Goal: Information Seeking & Learning: Check status

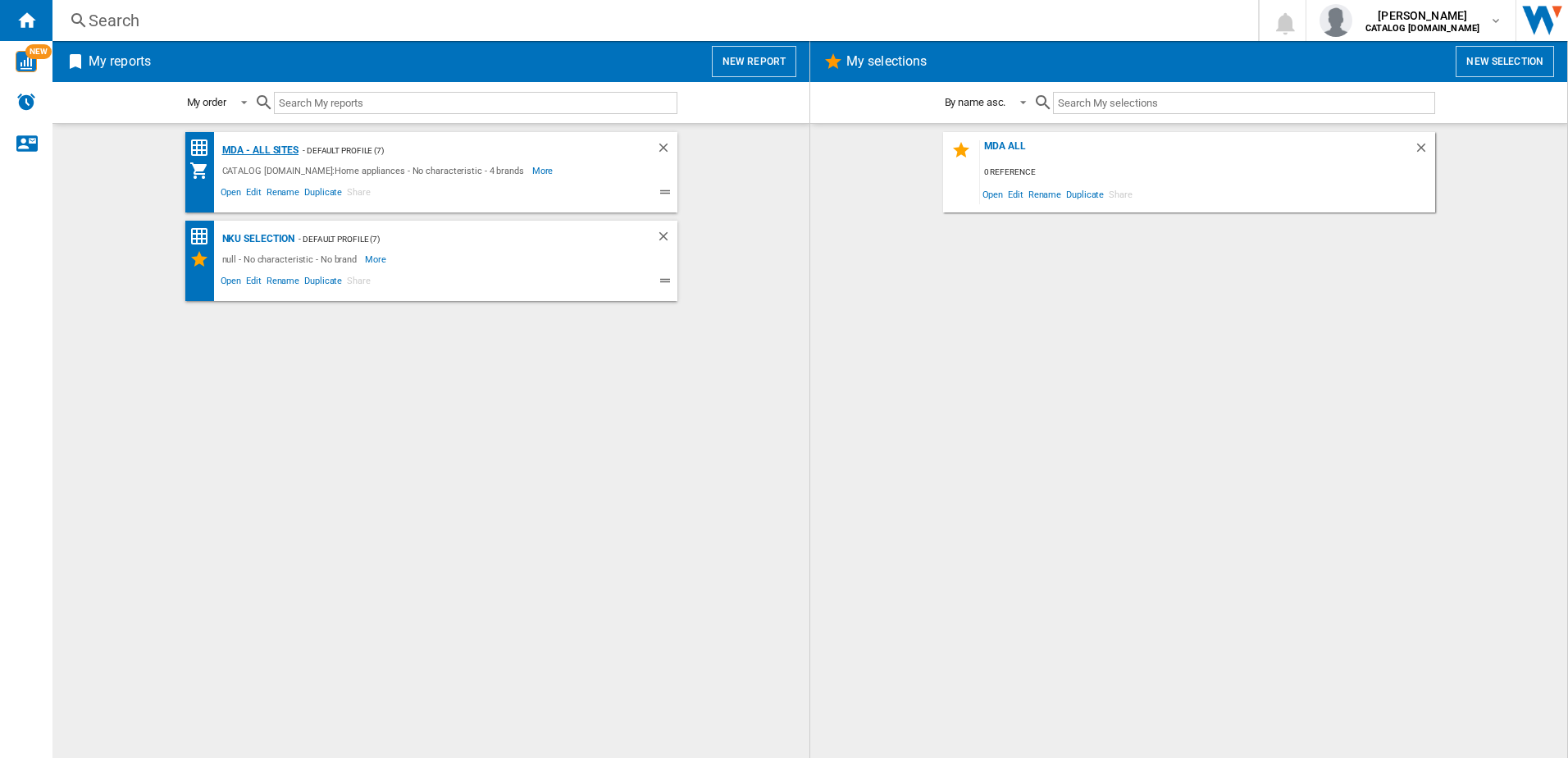
click at [262, 151] on div "MDA - All sites" at bounding box center [258, 150] width 81 height 20
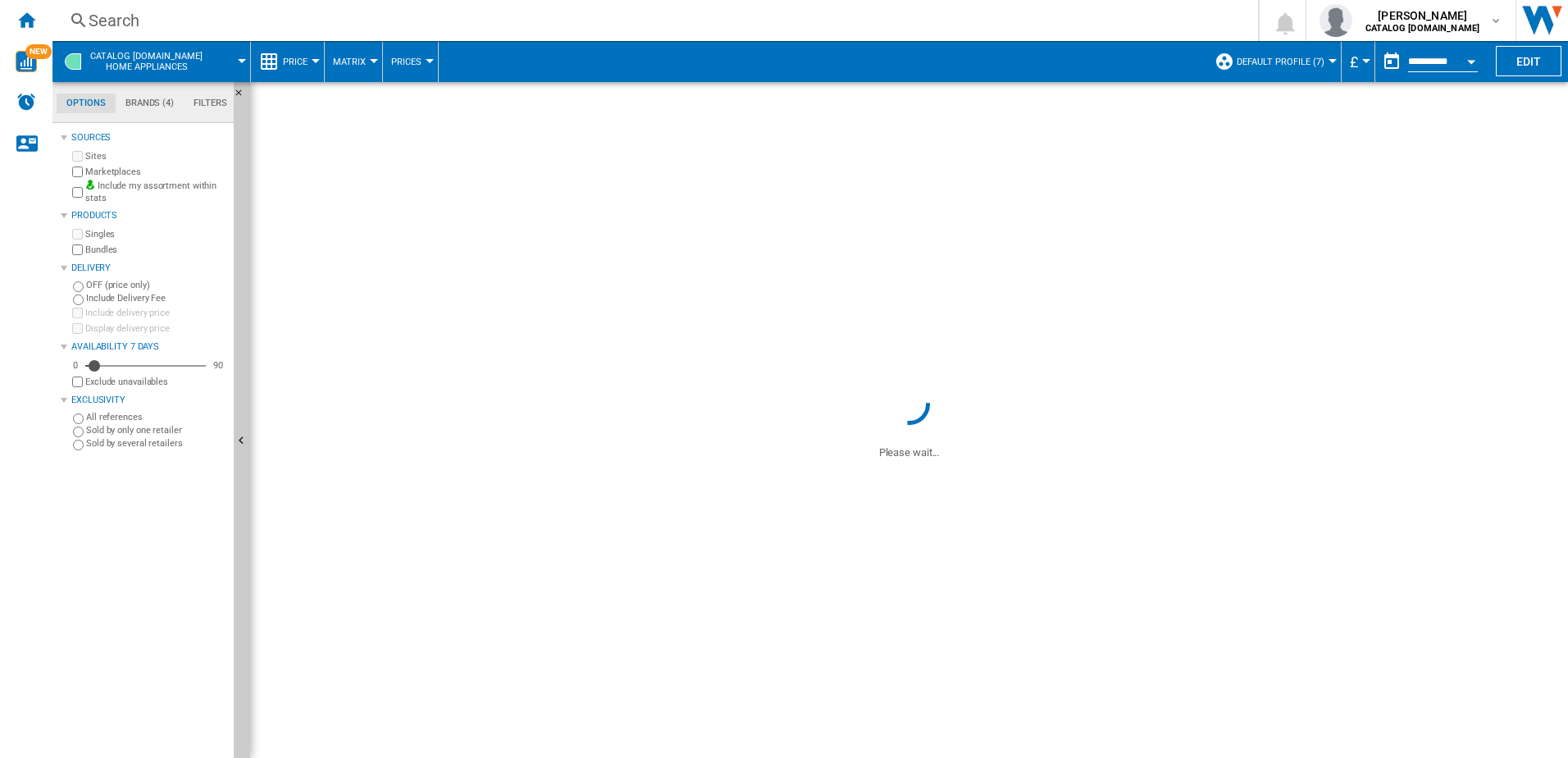
click at [1307, 51] on button "Default profile (7)" at bounding box center [1285, 61] width 96 height 41
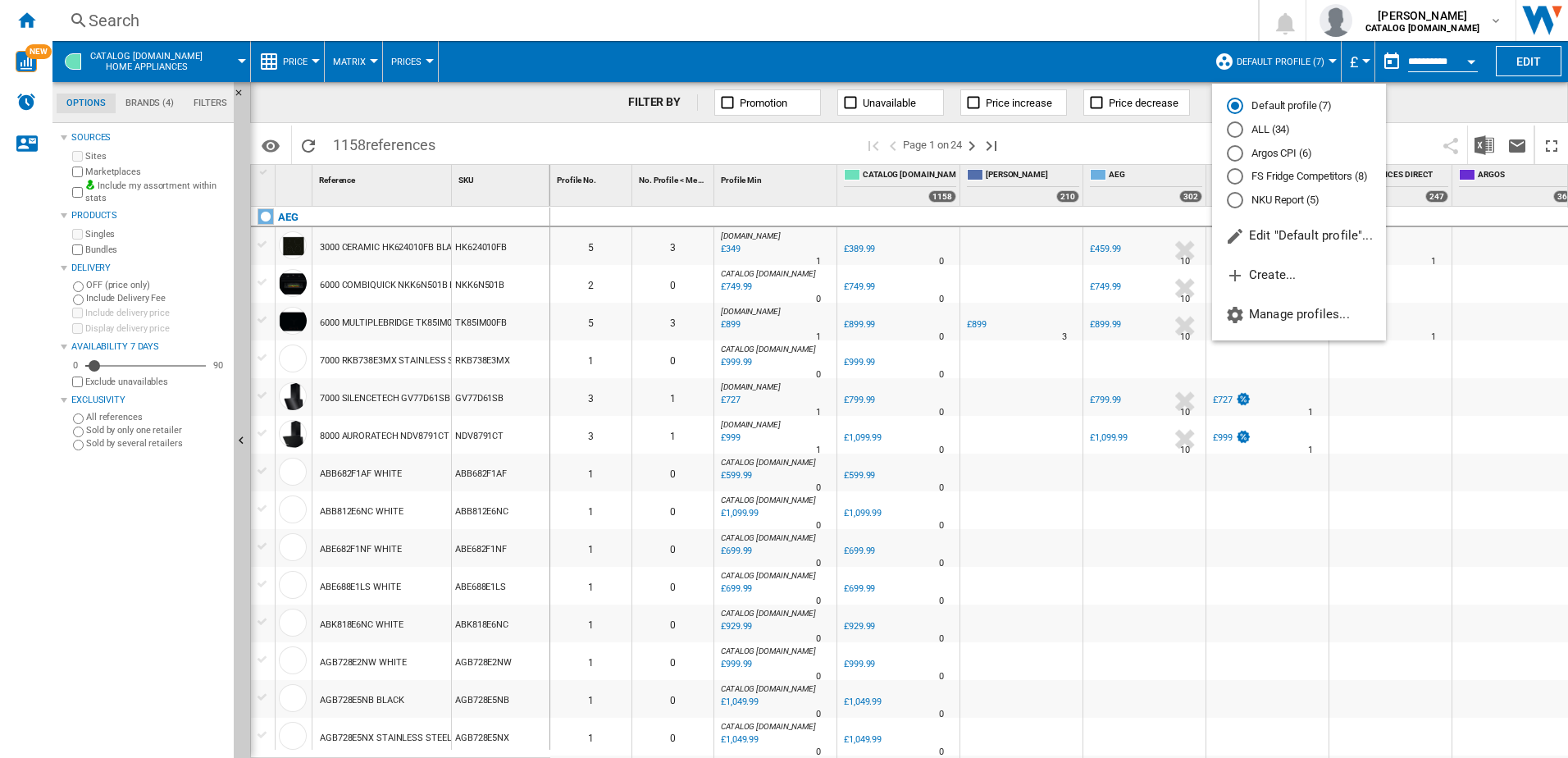
click at [1273, 127] on md-radio-button "ALL (34)" at bounding box center [1299, 130] width 144 height 16
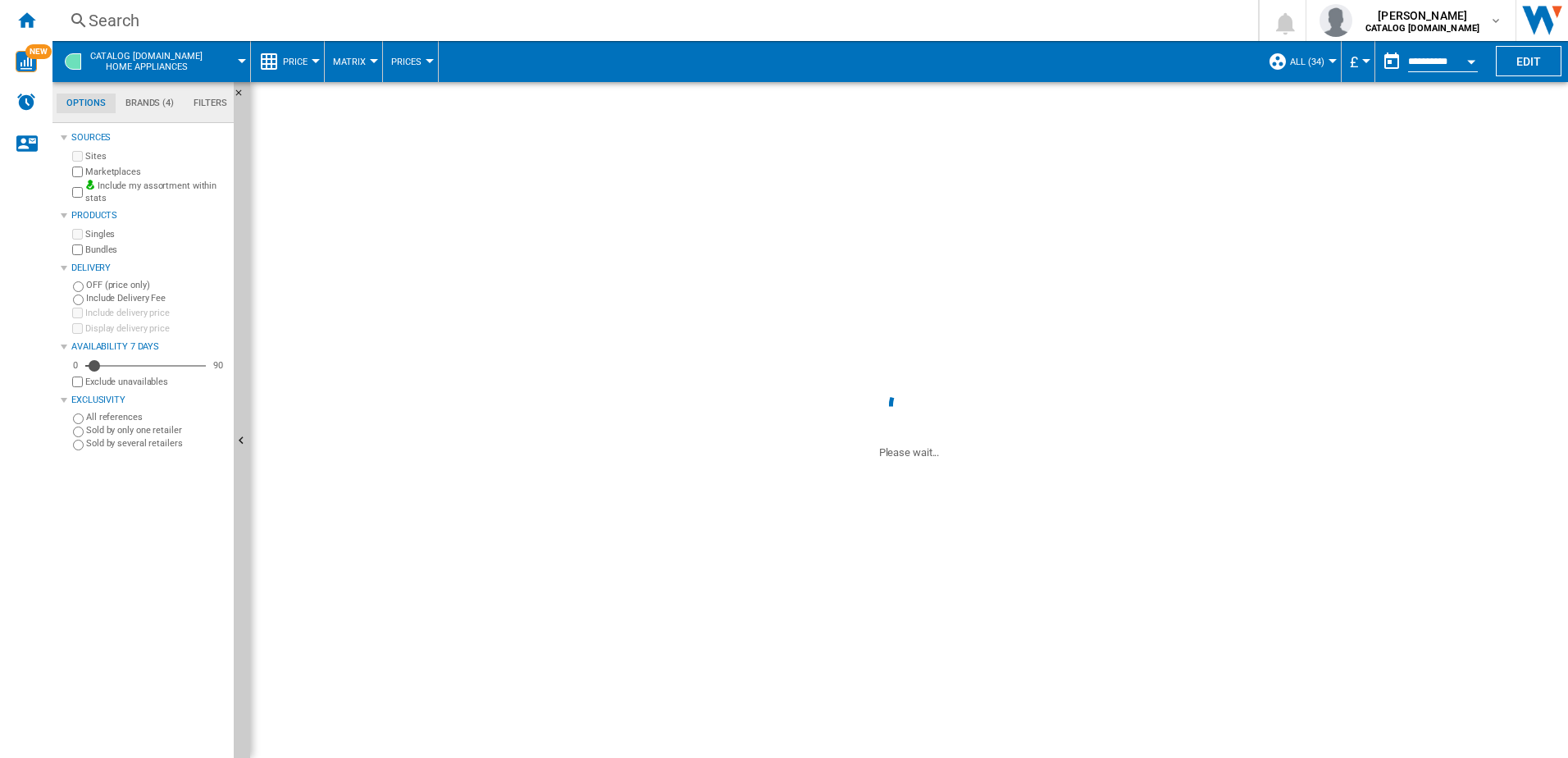
click at [137, 18] on div "Search" at bounding box center [651, 20] width 1127 height 23
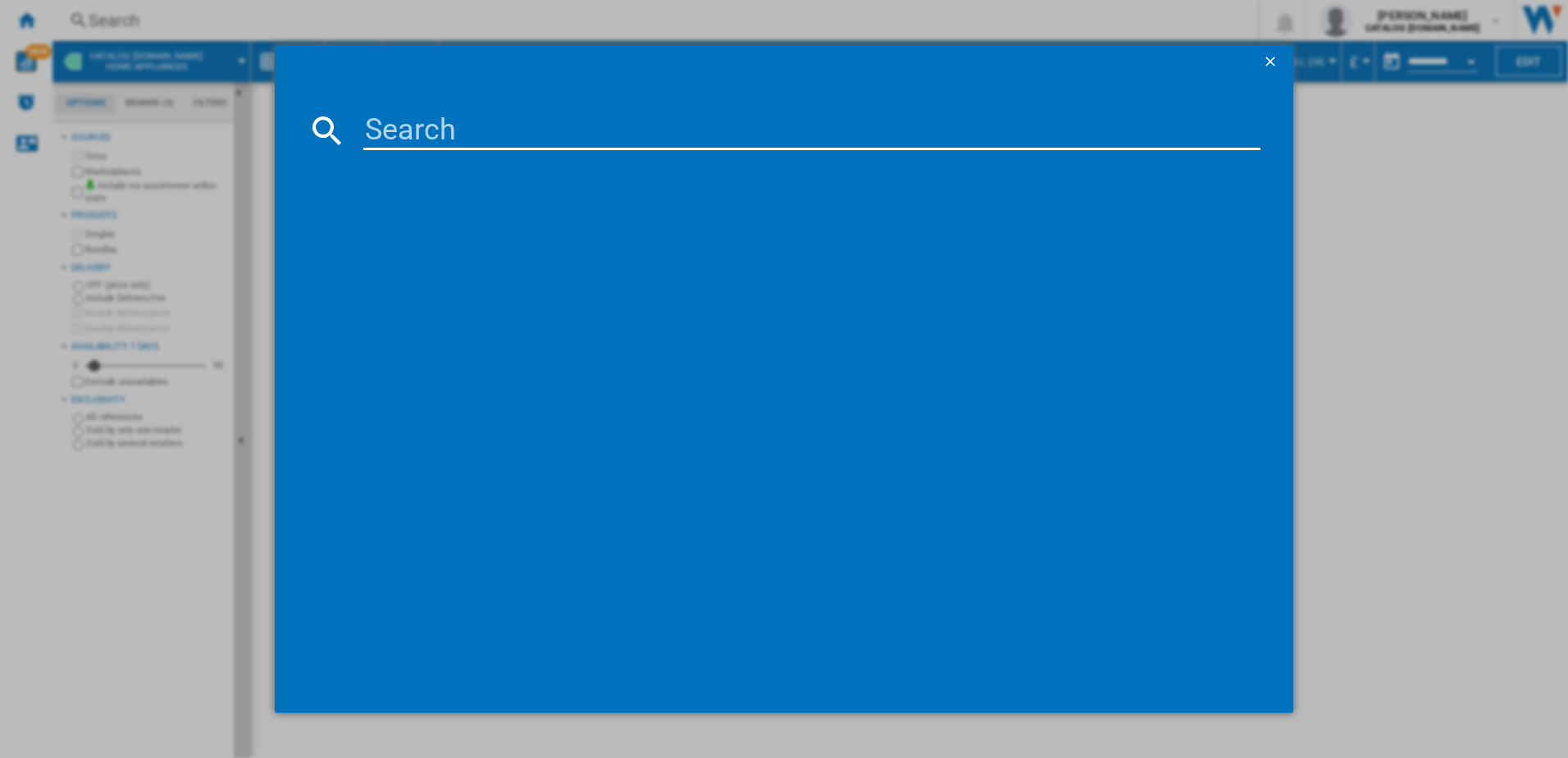
click at [401, 135] on input at bounding box center [812, 130] width 898 height 39
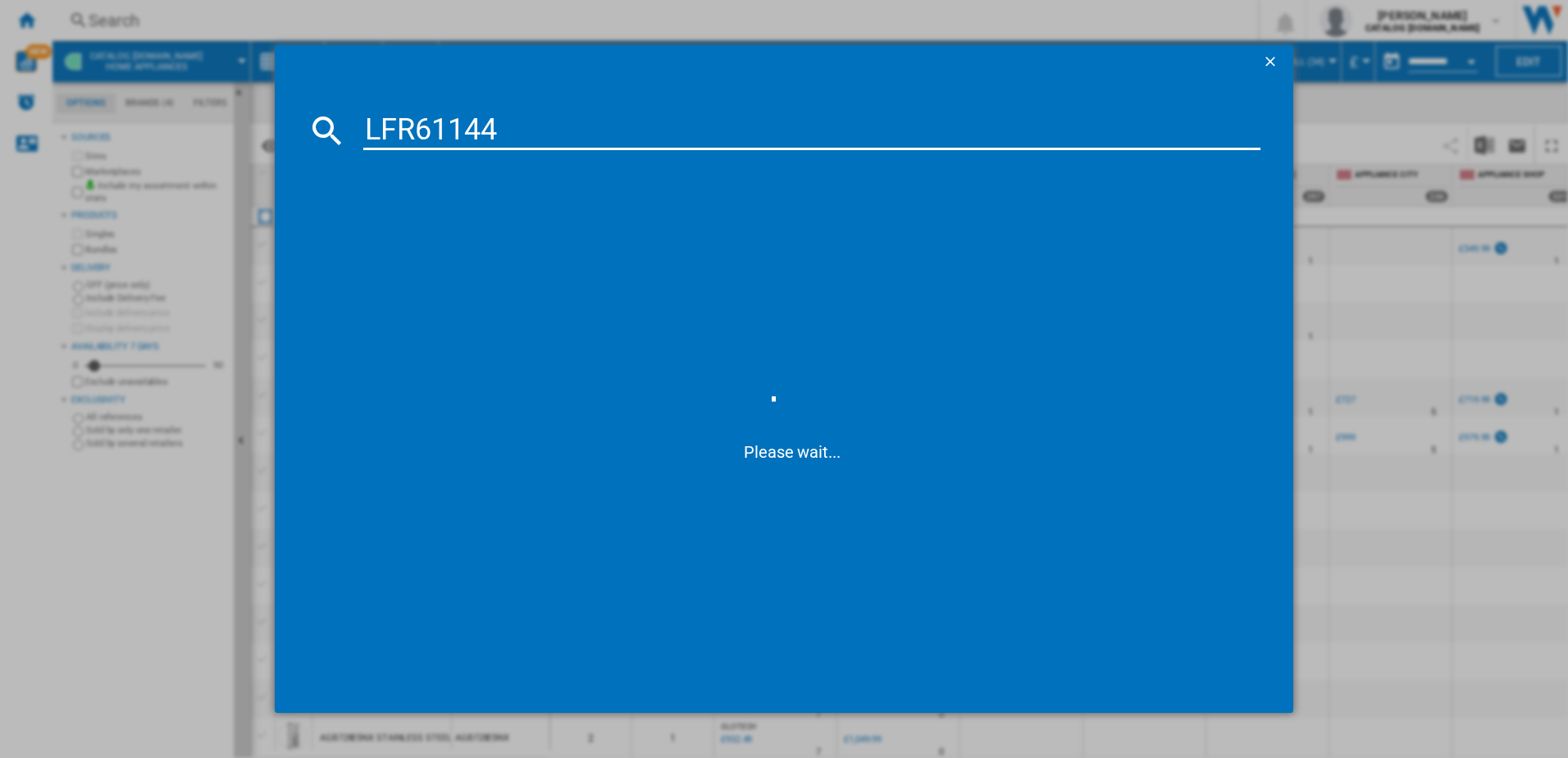
type input "LFR61144B"
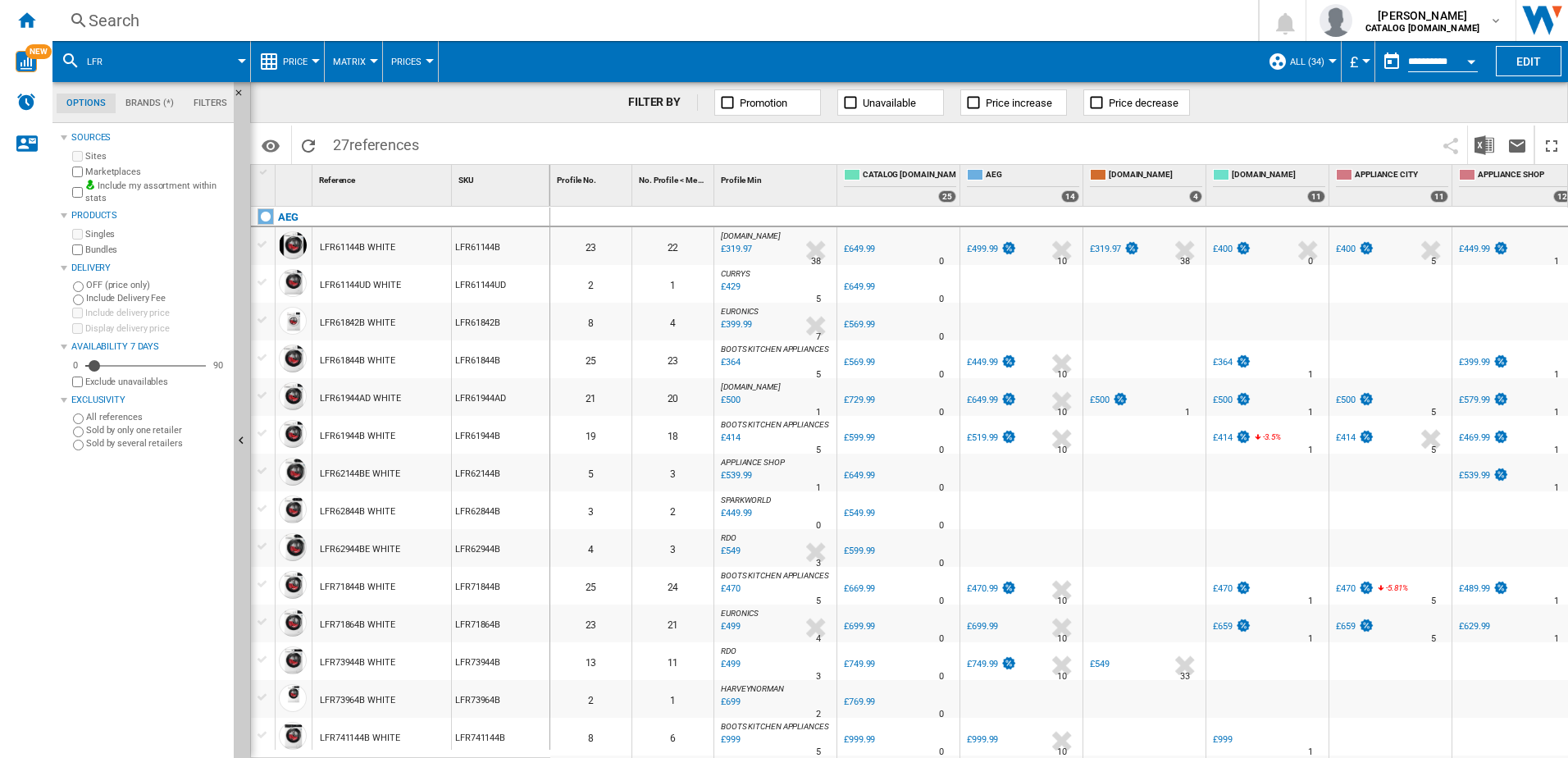
click at [182, 28] on div "Search" at bounding box center [651, 20] width 1127 height 23
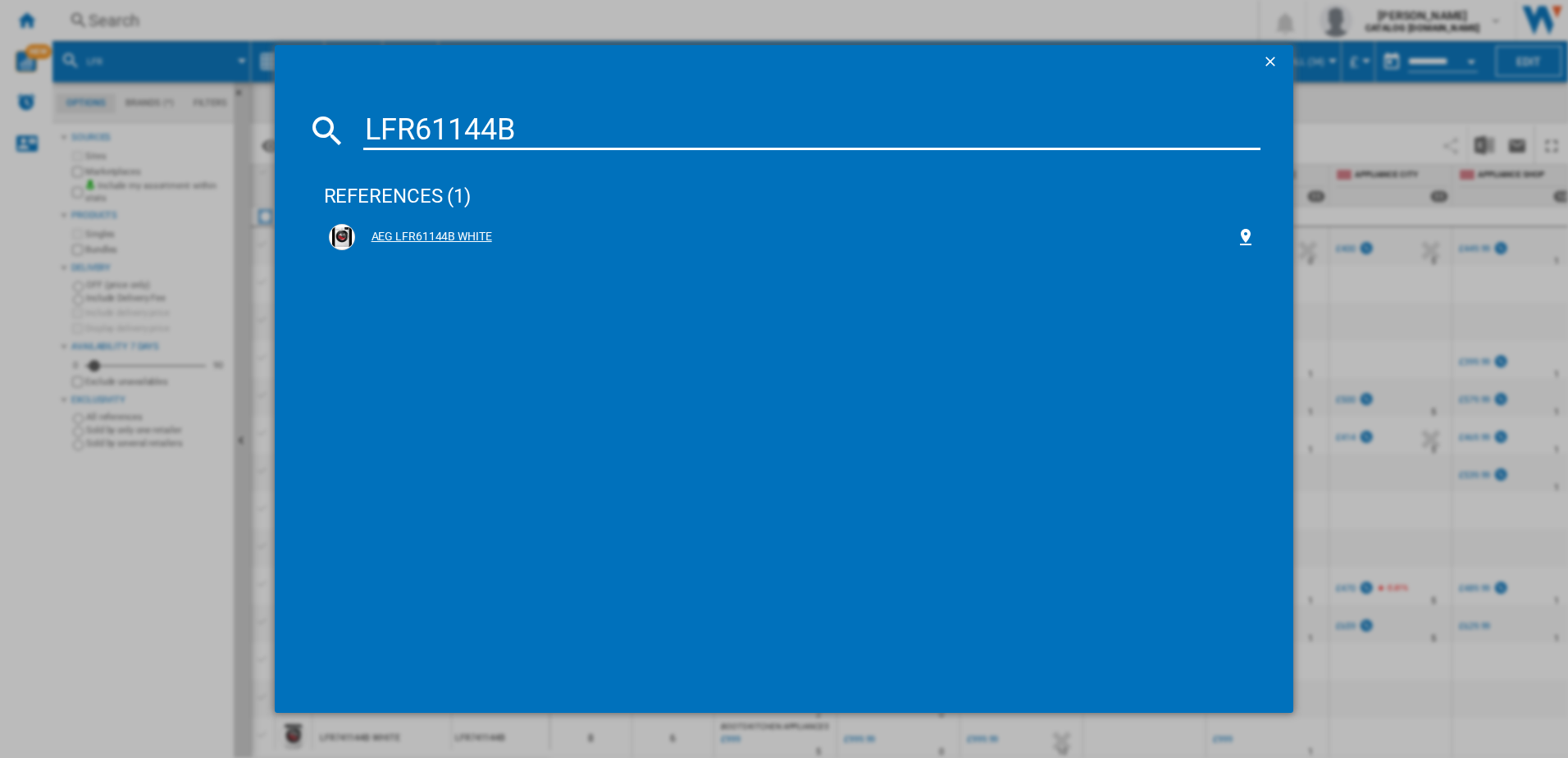
type input "LFR61144B"
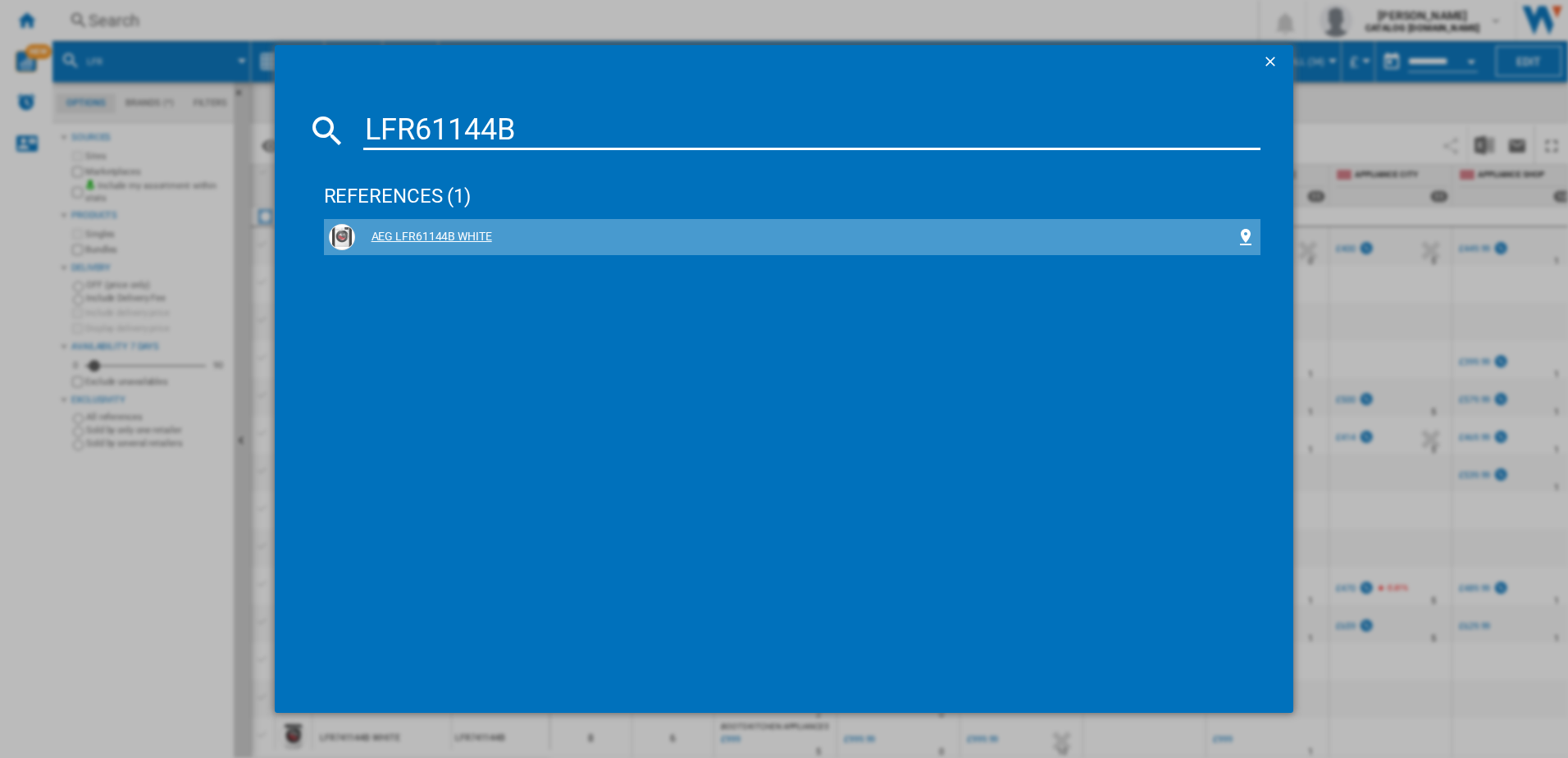
click at [418, 227] on div "AEG LFR61144B WHITE" at bounding box center [793, 237] width 928 height 26
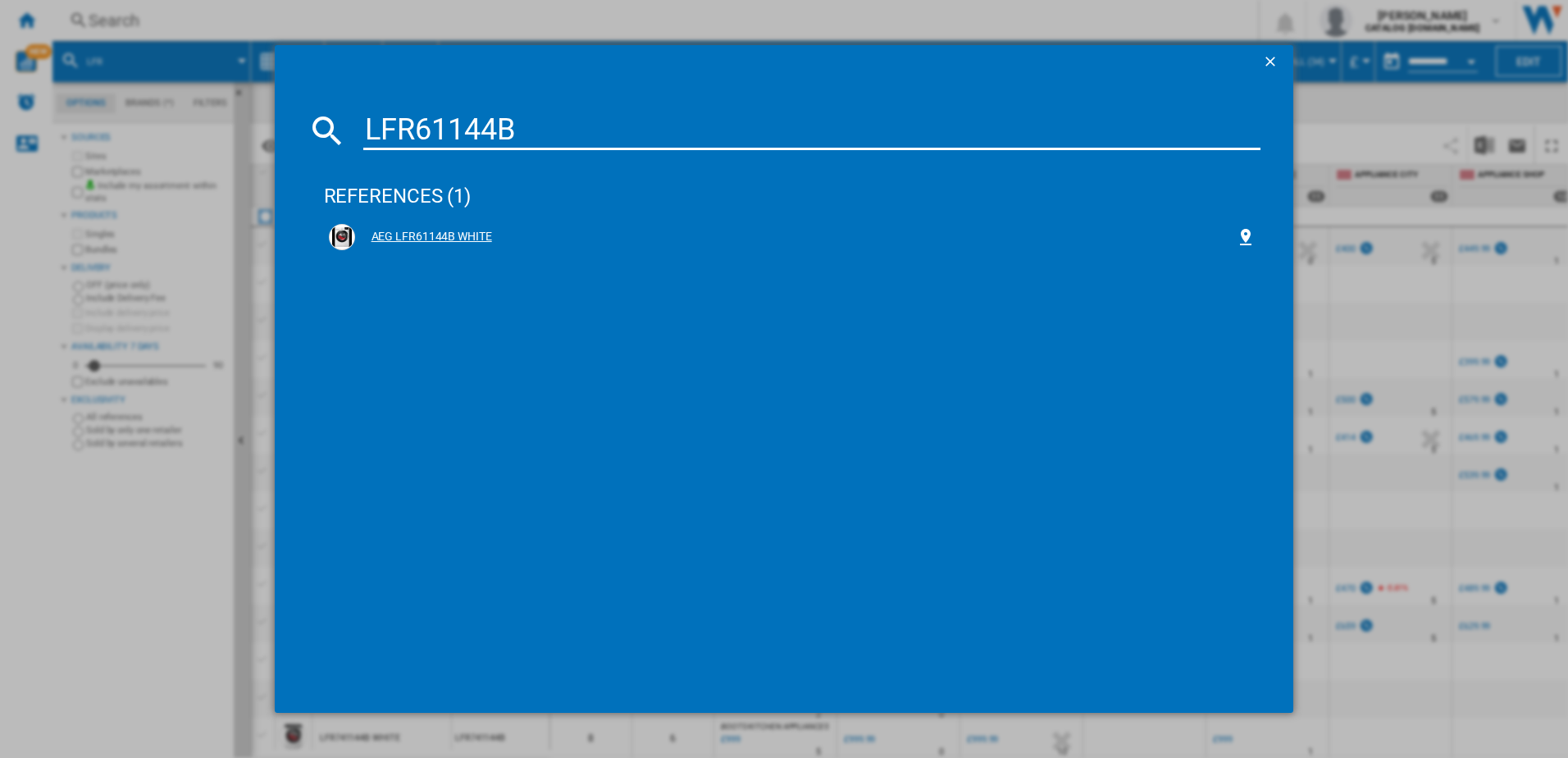
click at [409, 236] on div "AEG LFR61144B WHITE" at bounding box center [796, 236] width 882 height 17
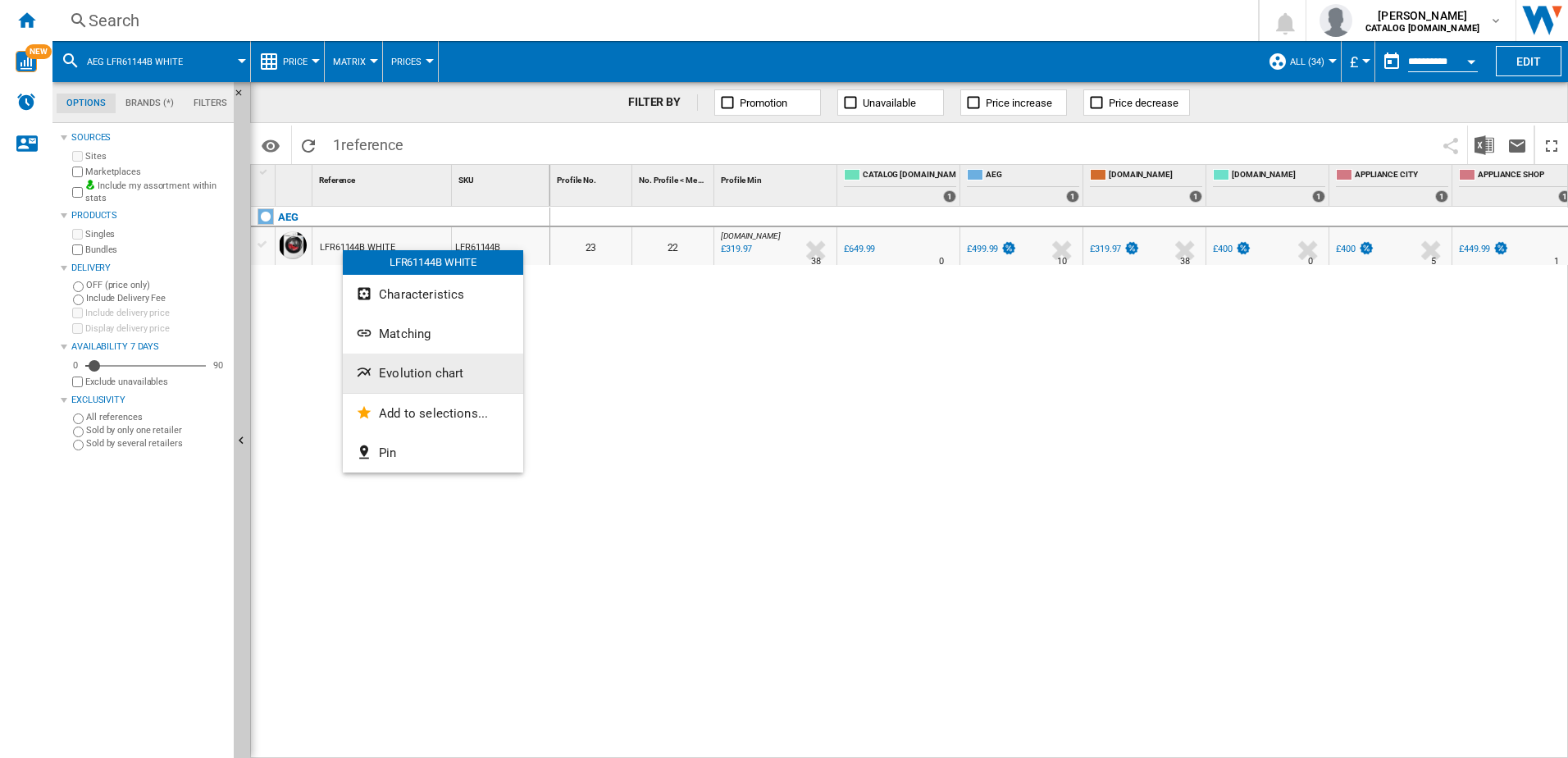
click at [443, 372] on span "Evolution chart" at bounding box center [421, 373] width 85 height 15
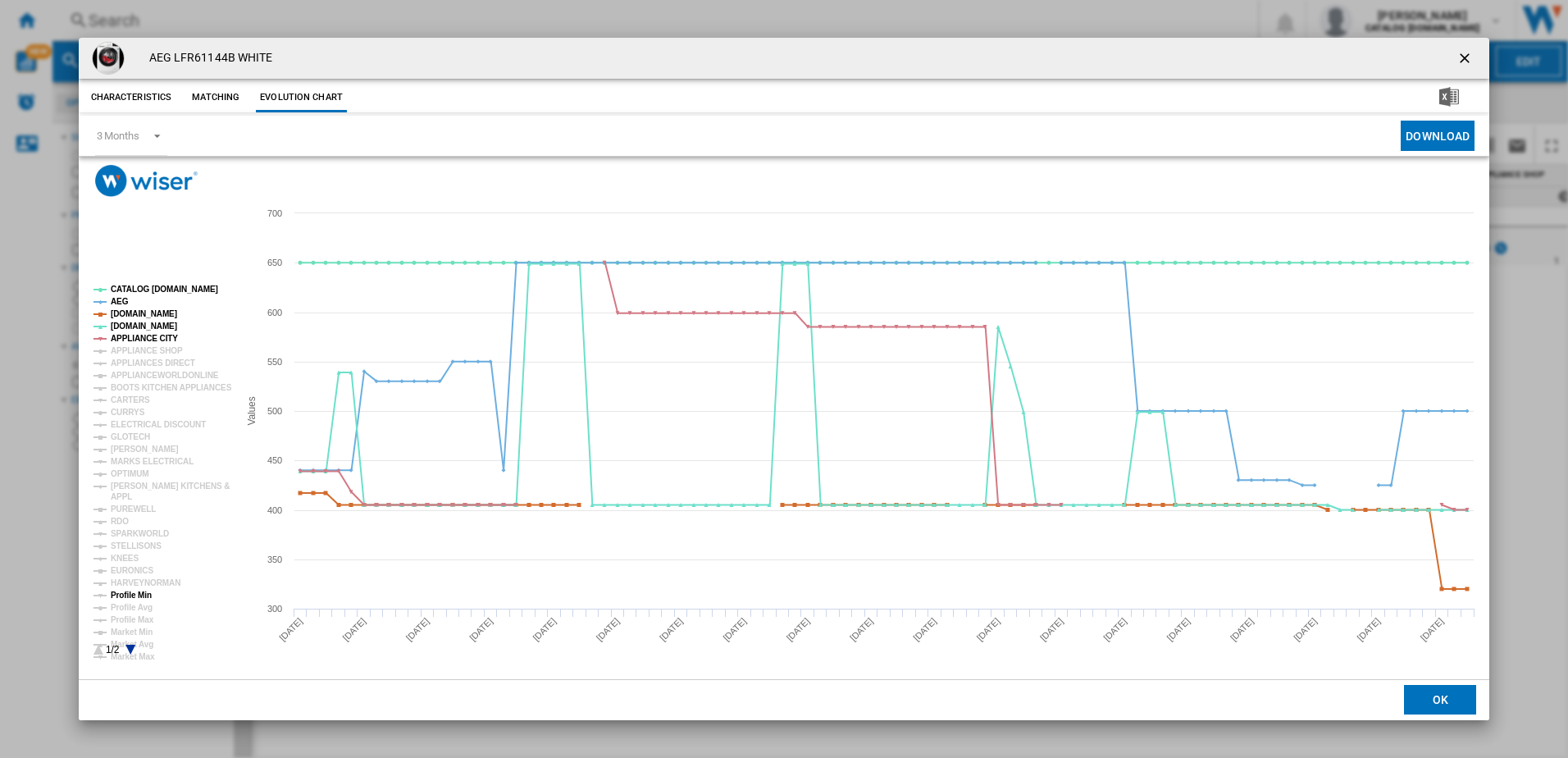
click at [137, 593] on tspan "Profile Min" at bounding box center [130, 595] width 41 height 9
